Goal: Information Seeking & Learning: Learn about a topic

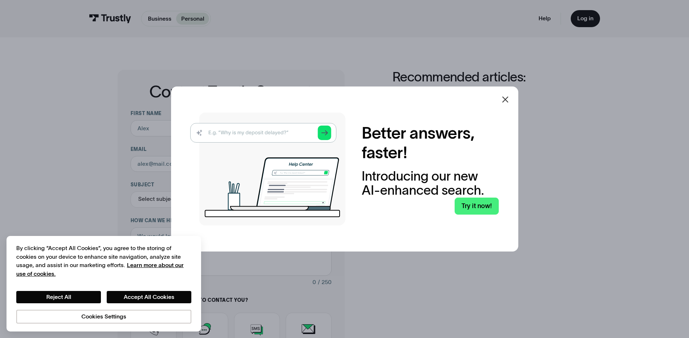
click at [282, 134] on img at bounding box center [267, 168] width 155 height 113
click at [284, 131] on img at bounding box center [267, 168] width 155 height 113
click at [323, 134] on img at bounding box center [267, 168] width 155 height 113
click at [475, 198] on link "Try it now!" at bounding box center [476, 205] width 44 height 17
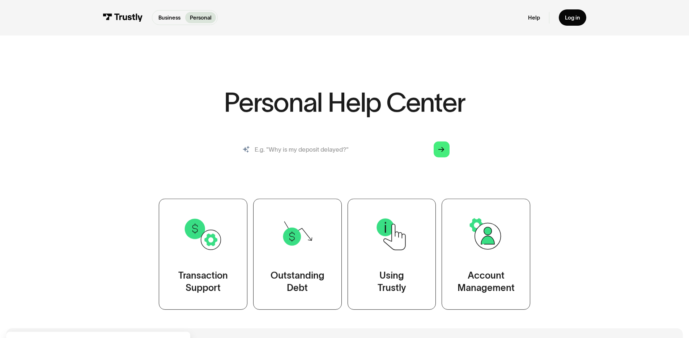
click at [357, 149] on input "search" at bounding box center [344, 149] width 222 height 25
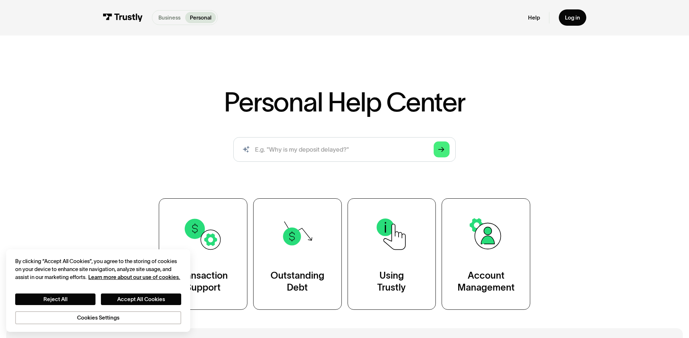
click at [162, 18] on p "Business" at bounding box center [169, 18] width 22 height 8
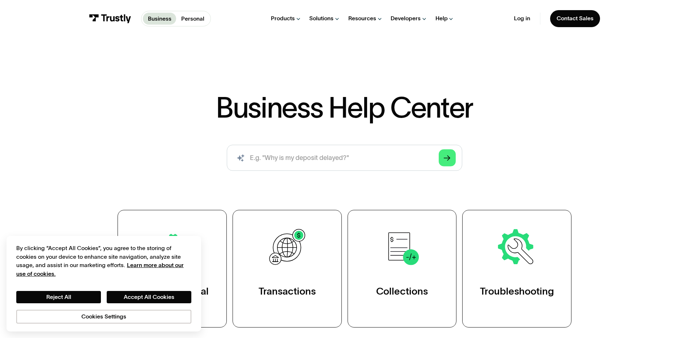
scroll to position [101, 0]
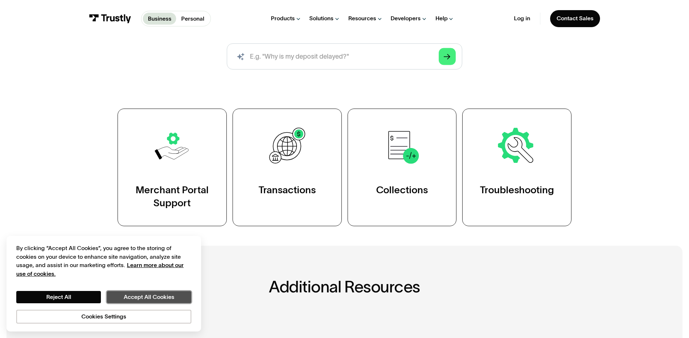
click at [155, 296] on button "Accept All Cookies" at bounding box center [149, 297] width 85 height 12
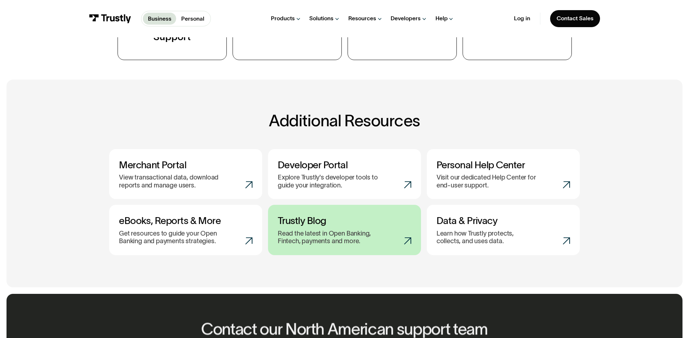
scroll to position [224, 0]
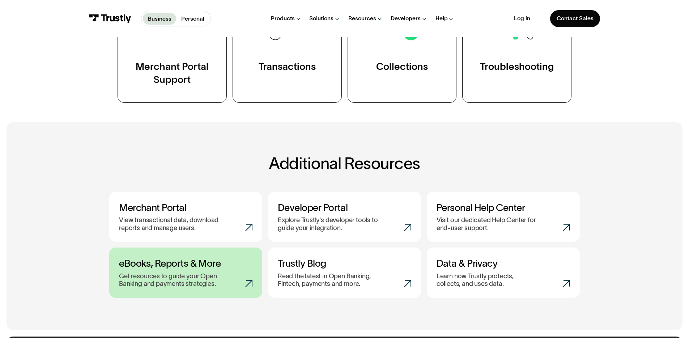
click at [209, 283] on p "Get resources to guide your Open Banking and payments strategies." at bounding box center [172, 280] width 107 height 16
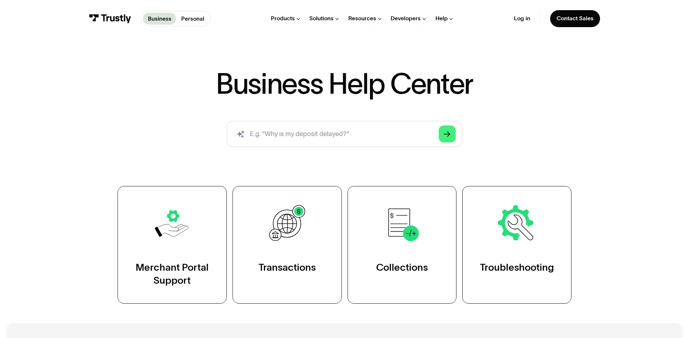
scroll to position [0, 0]
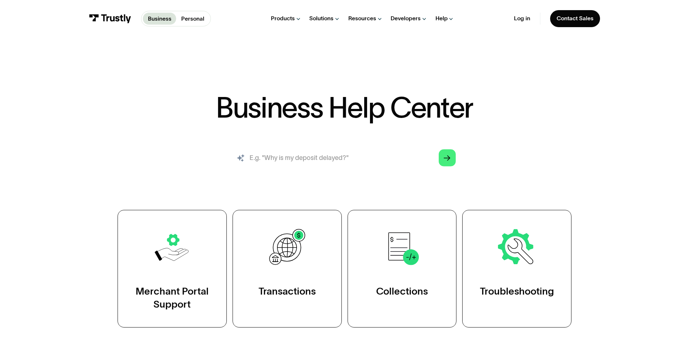
click at [347, 166] on input "search" at bounding box center [344, 158] width 235 height 26
click at [329, 162] on input "search" at bounding box center [344, 158] width 235 height 26
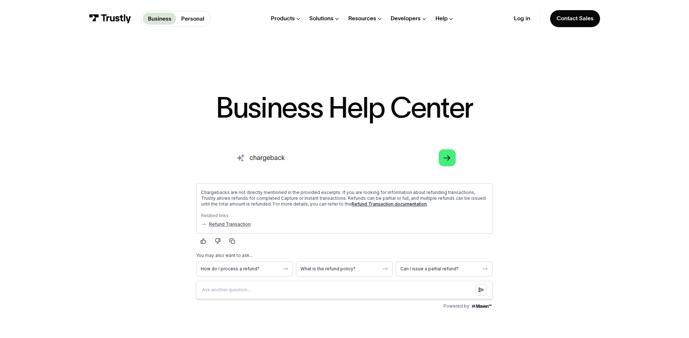
click at [261, 157] on input "chargeback" at bounding box center [344, 158] width 235 height 26
type input "return"
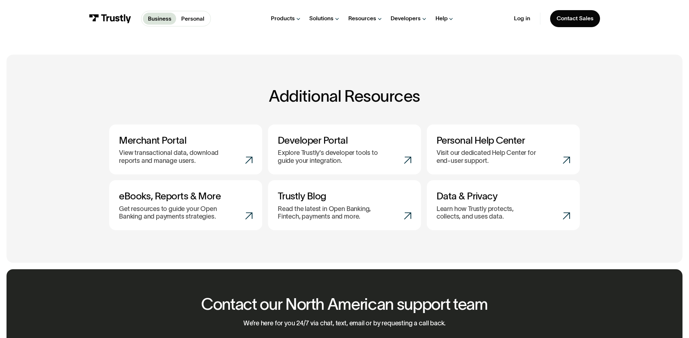
scroll to position [436, 0]
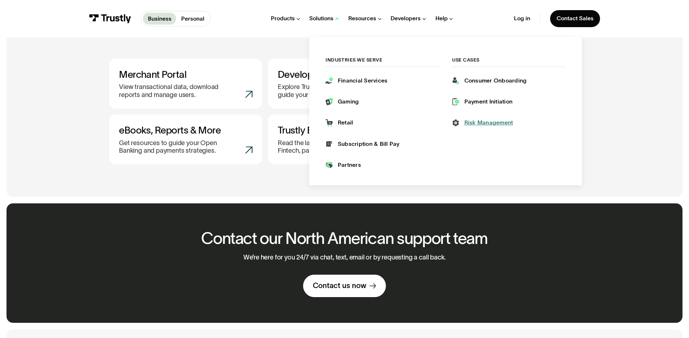
click at [484, 121] on div "Risk Management" at bounding box center [488, 123] width 49 height 8
